Goal: Transaction & Acquisition: Purchase product/service

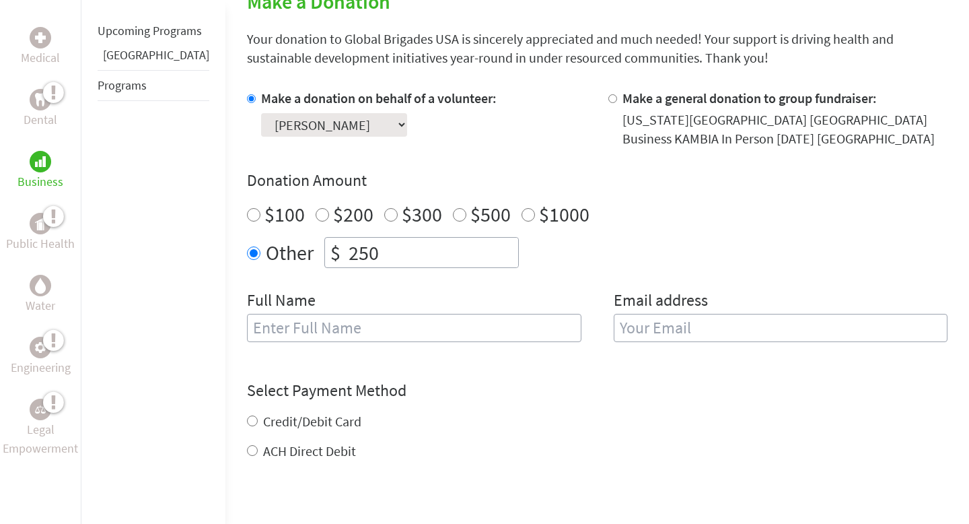
scroll to position [379, 0]
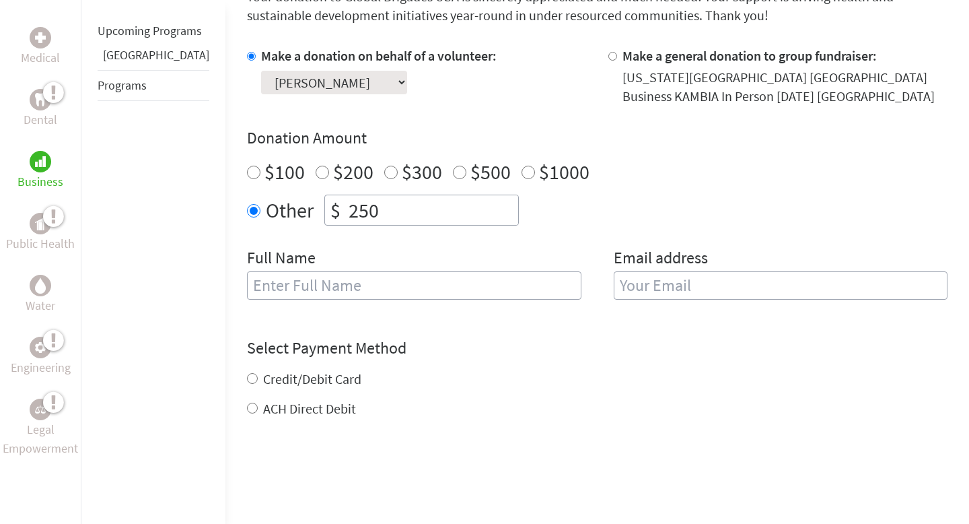
click at [337, 264] on div "Full Name" at bounding box center [414, 281] width 335 height 69
click at [338, 281] on input "text" at bounding box center [414, 285] width 335 height 28
type input "marco"
type input "marcoklauer04@csu.fullerton"
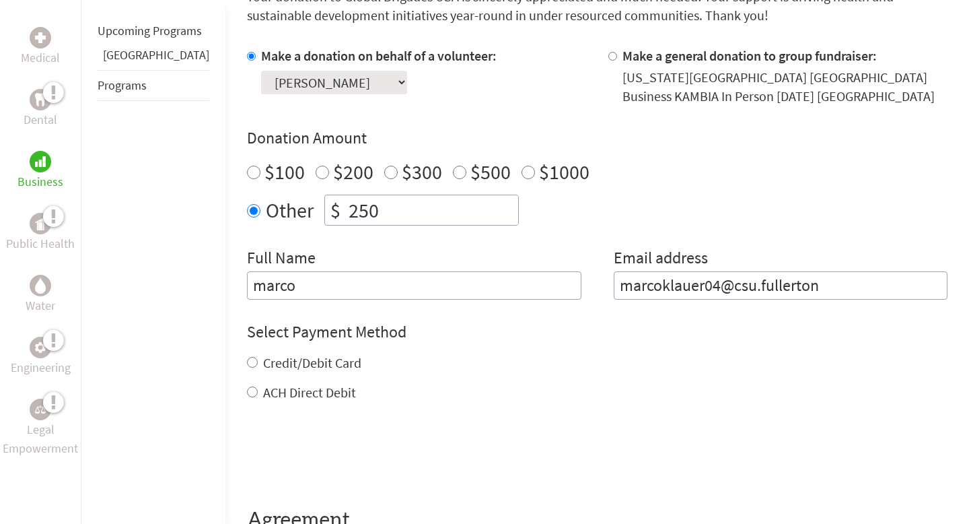
click at [310, 383] on div "Credit/Debit Card ACH Direct Debit" at bounding box center [597, 377] width 701 height 48
click at [318, 365] on label "Credit/Debit Card" at bounding box center [312, 362] width 98 height 17
click at [258, 365] on input "Credit/Debit Card" at bounding box center [252, 362] width 11 height 11
radio input "true"
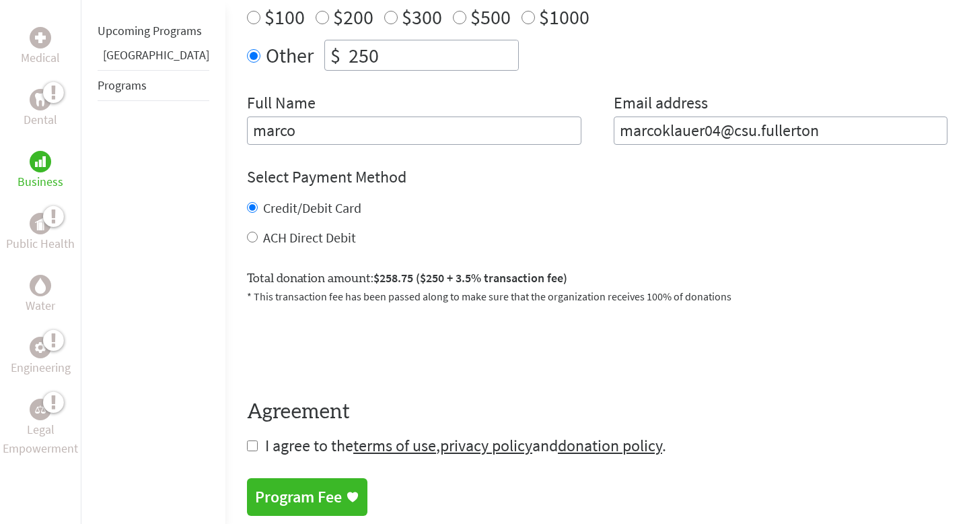
scroll to position [509, 0]
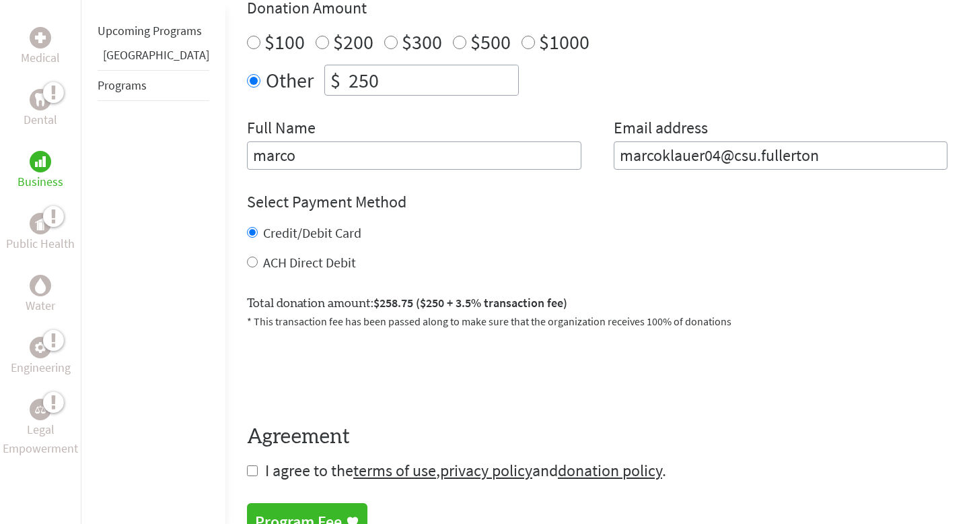
click at [247, 473] on input "checkbox" at bounding box center [252, 470] width 11 height 11
checkbox input "true"
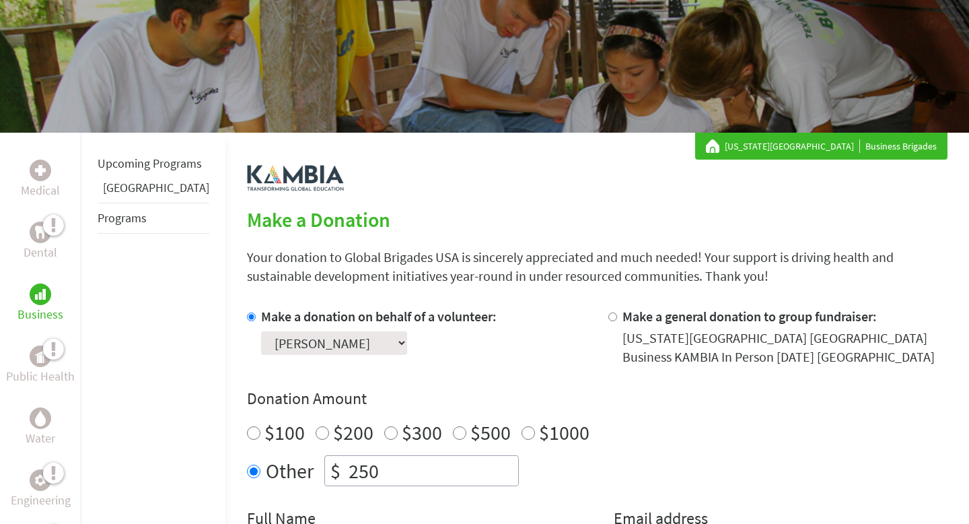
scroll to position [117, 0]
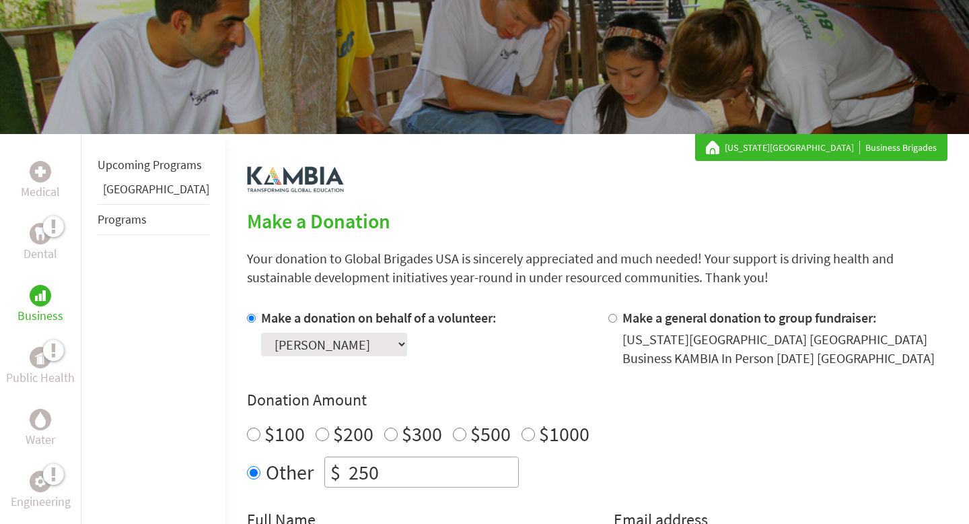
click at [368, 347] on select "Select a volunteer... [PERSON_NAME] [PERSON_NAME] [PERSON_NAME] [PERSON_NAME] […" at bounding box center [334, 345] width 146 height 24
click at [261, 333] on select "Select a volunteer... [PERSON_NAME] [PERSON_NAME] [PERSON_NAME] [PERSON_NAME] […" at bounding box center [334, 345] width 146 height 24
click at [609, 324] on div at bounding box center [616, 337] width 14 height 59
click at [609, 322] on div at bounding box center [616, 337] width 14 height 59
click at [609, 316] on input "Make a general donation to group fundraiser:" at bounding box center [613, 318] width 9 height 9
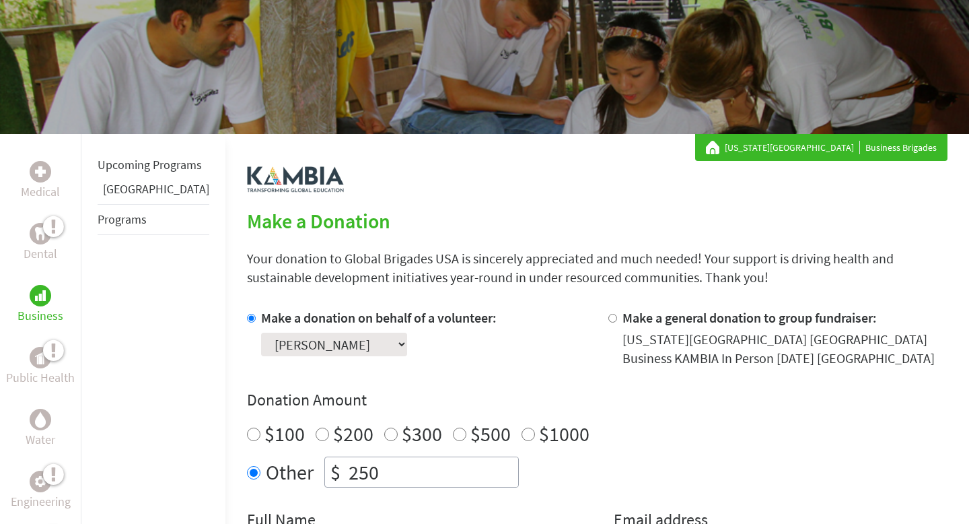
radio input "true"
click at [247, 315] on input "Make a donation on behalf of a volunteer:" at bounding box center [251, 318] width 9 height 9
radio input "true"
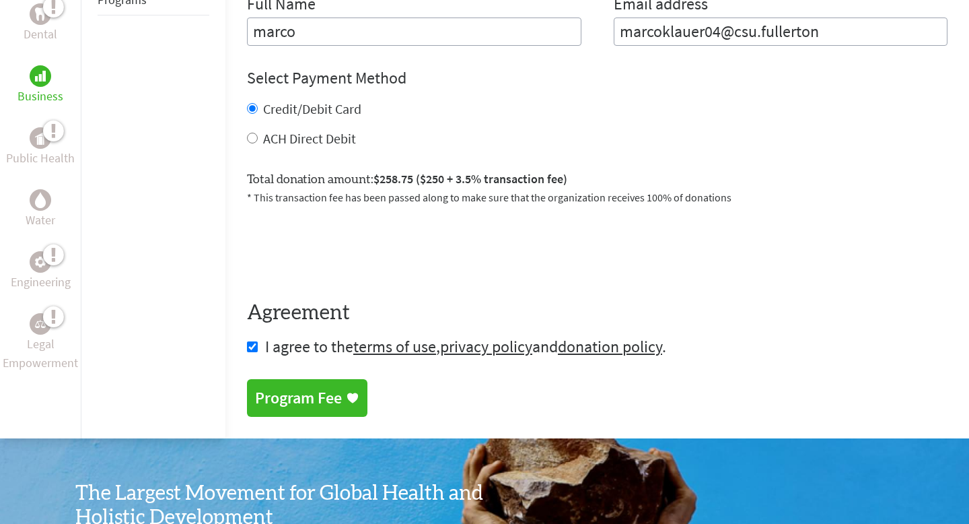
scroll to position [640, 0]
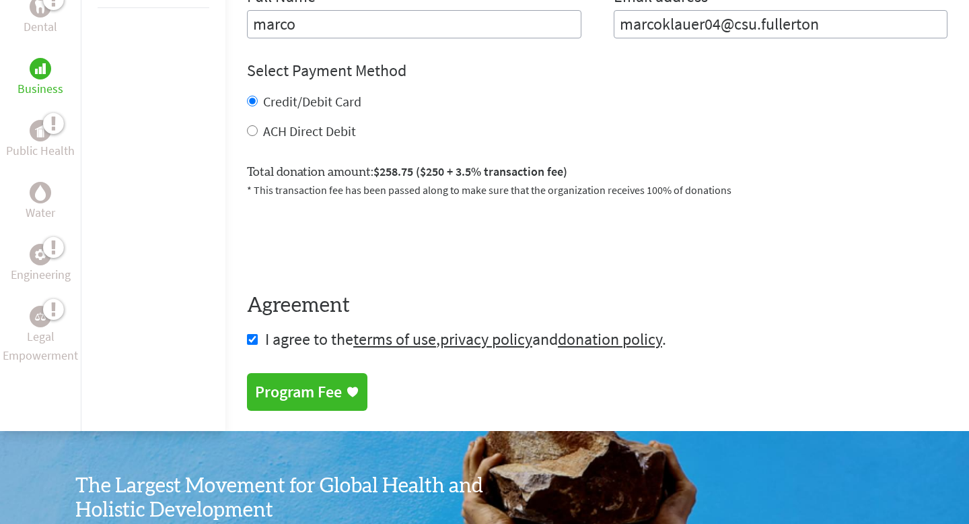
click at [263, 393] on div "Program Fee" at bounding box center [298, 392] width 87 height 22
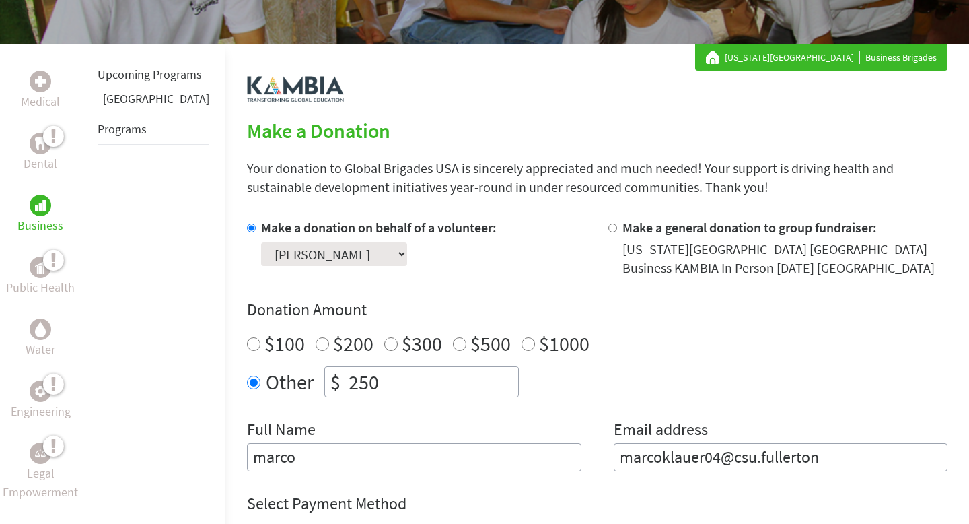
scroll to position [403, 0]
